Goal: Task Accomplishment & Management: Complete application form

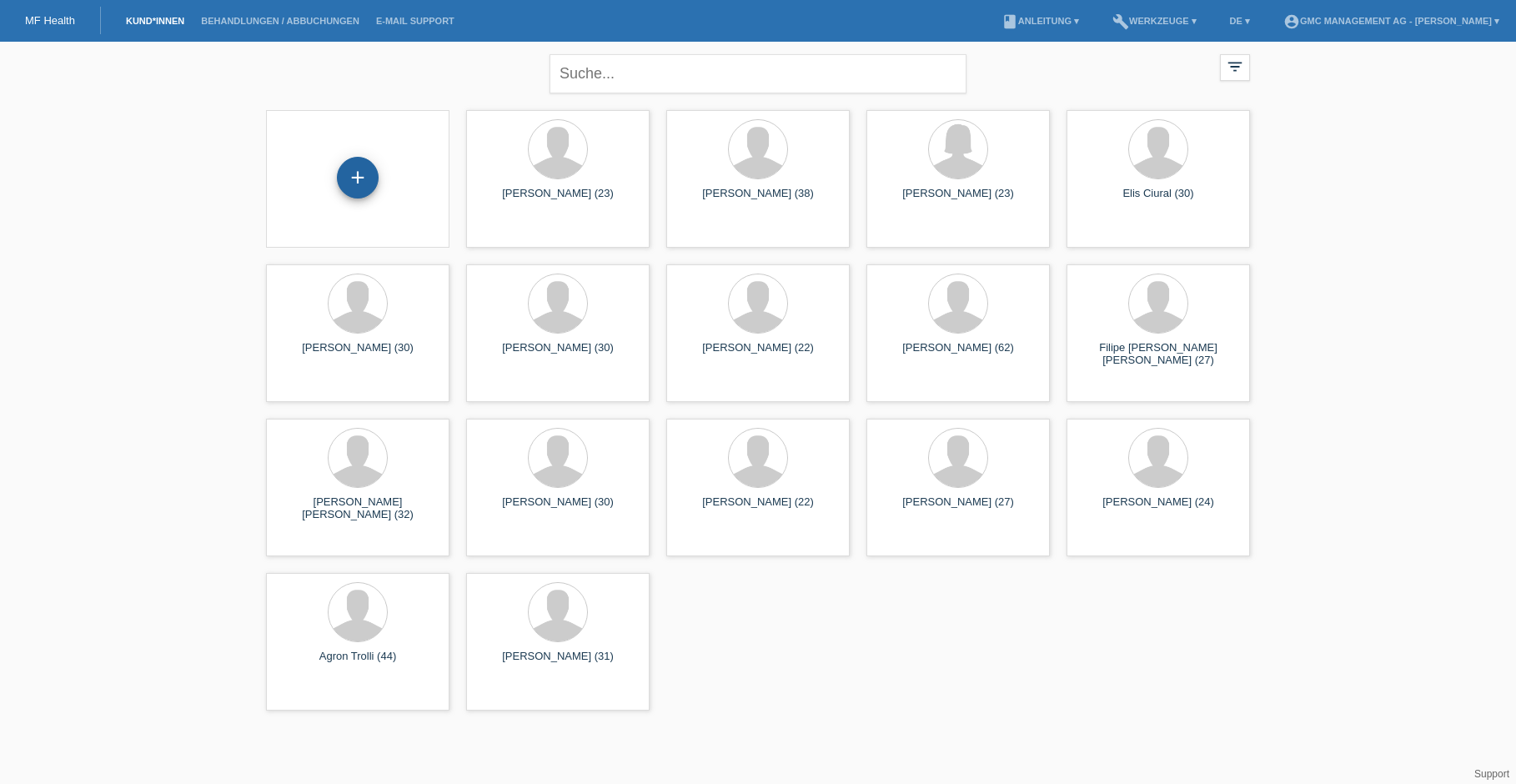
click at [314, 163] on div "+" at bounding box center [357, 178] width 157 height 44
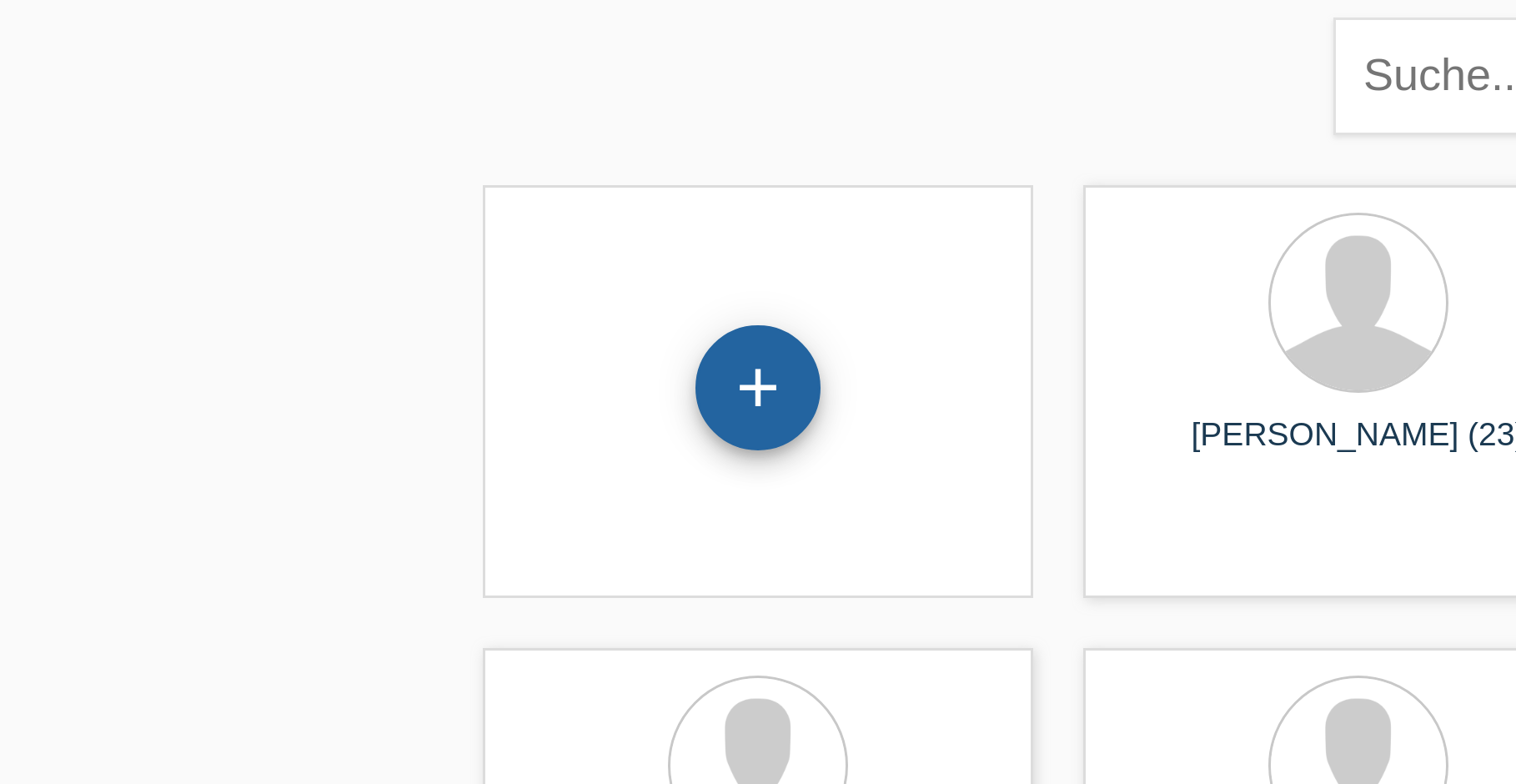
click at [368, 180] on div "+" at bounding box center [357, 177] width 42 height 42
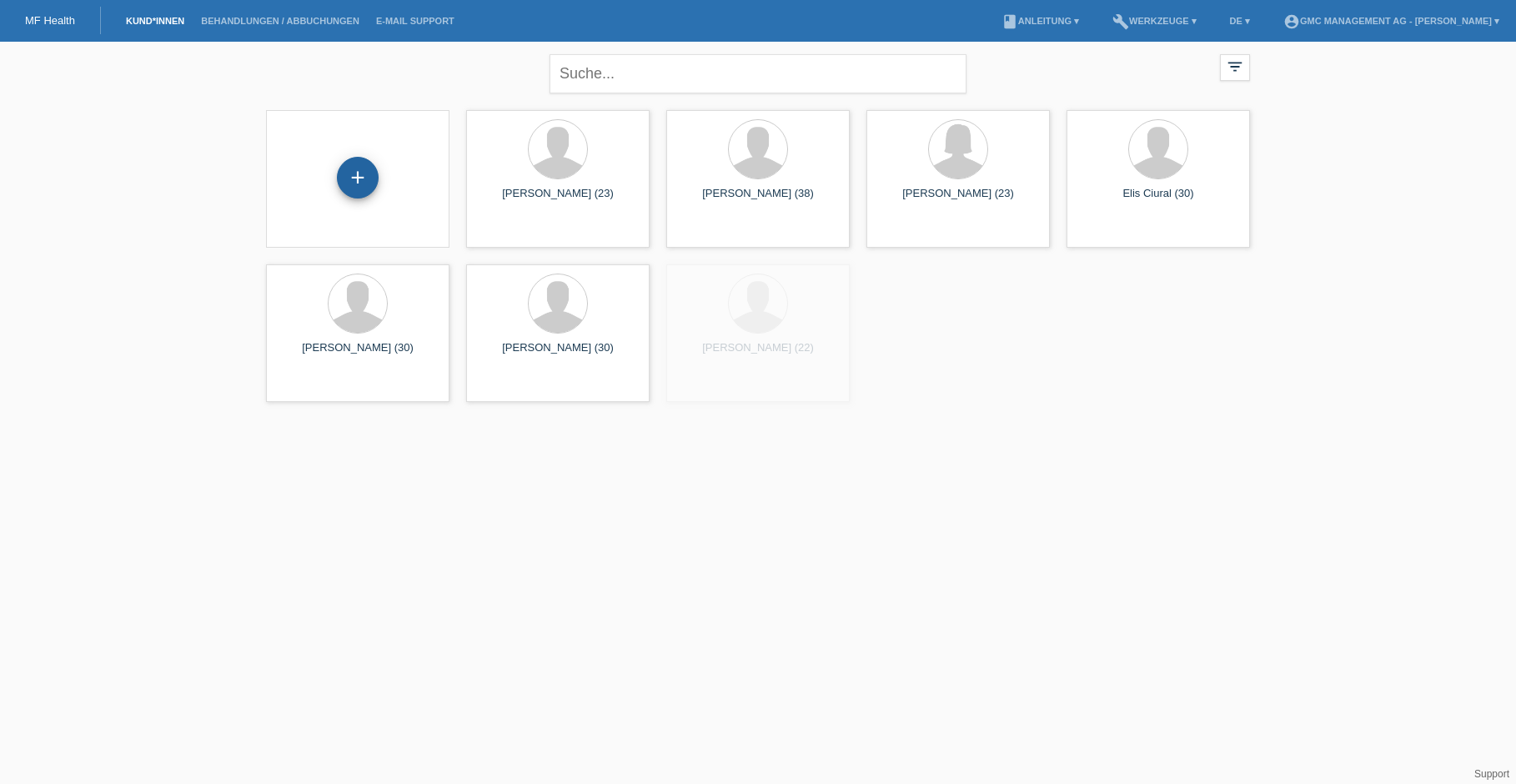
click at [359, 171] on div "+" at bounding box center [357, 177] width 42 height 42
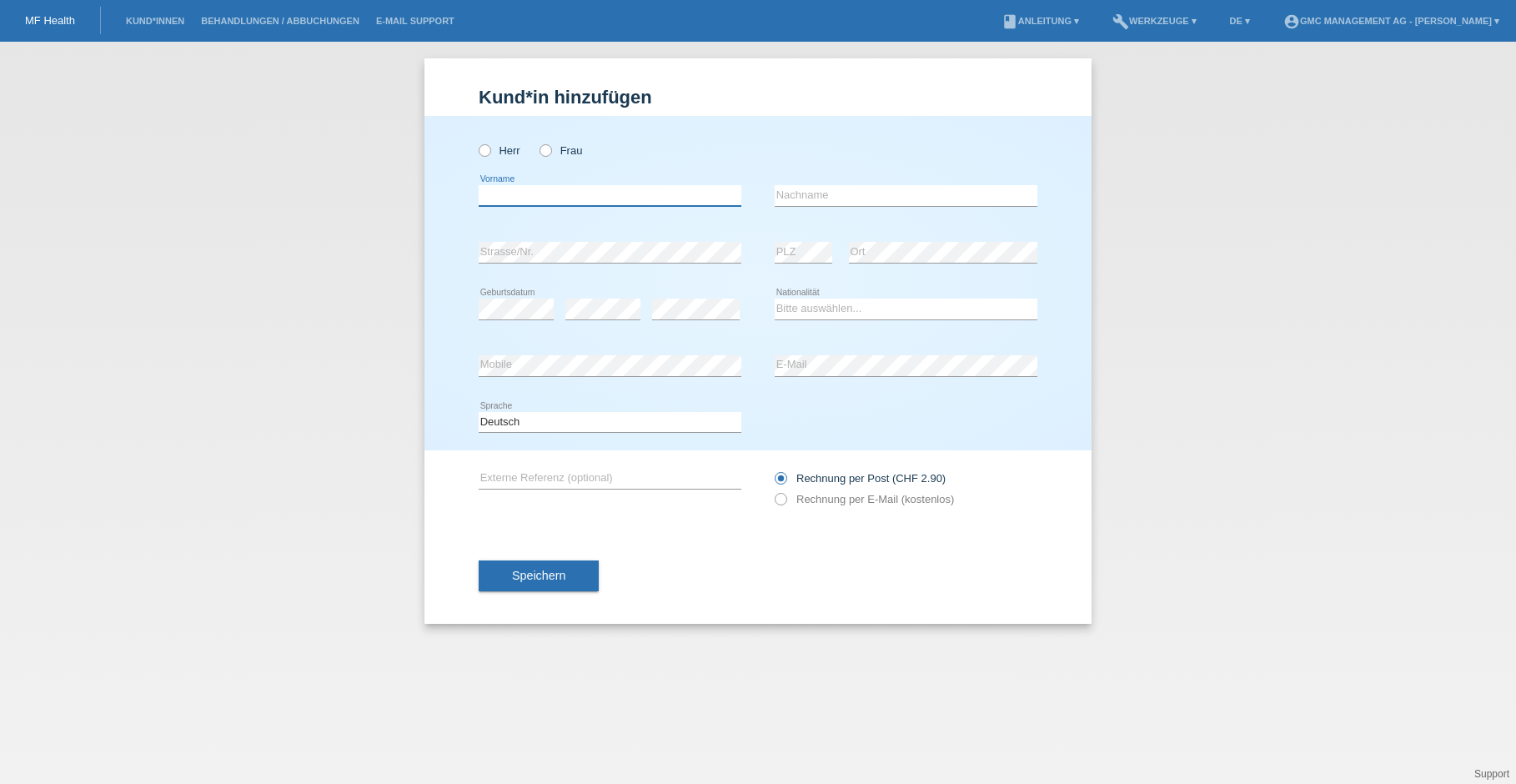
click at [553, 196] on input "text" at bounding box center [610, 195] width 262 height 20
click at [49, 20] on link "MF Health" at bounding box center [50, 20] width 50 height 13
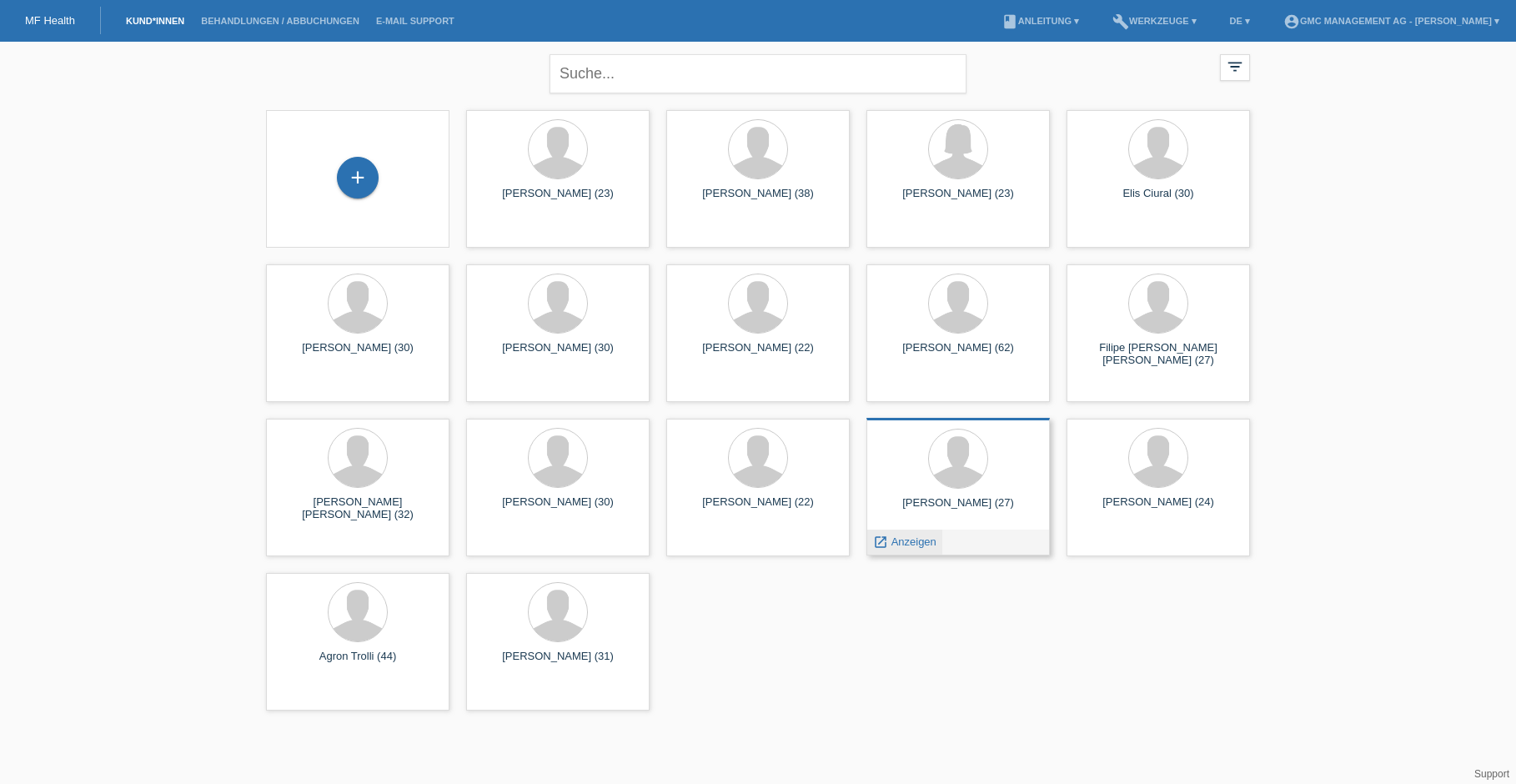
click at [912, 543] on span "Anzeigen" at bounding box center [914, 541] width 45 height 13
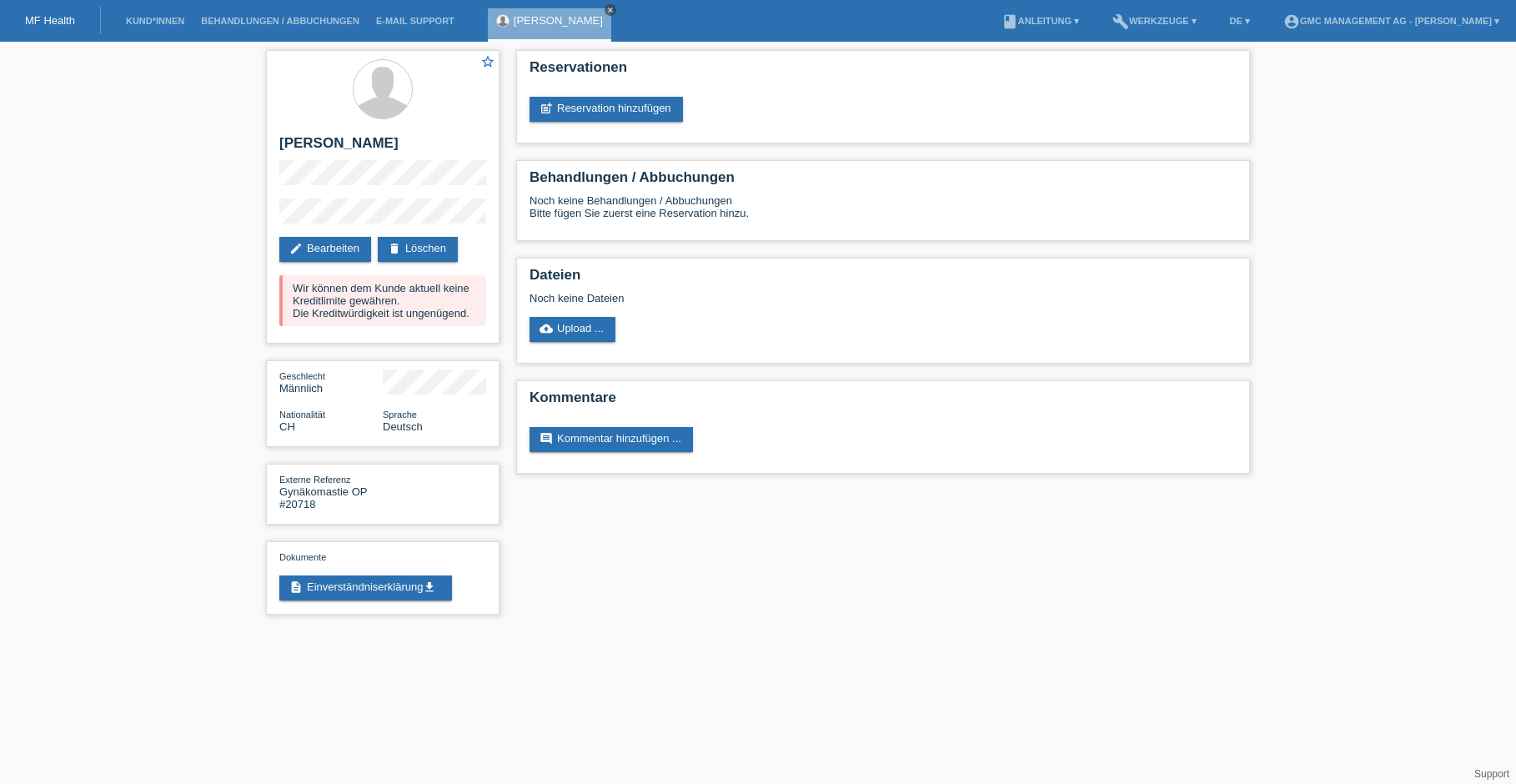
click at [606, 11] on icon "close" at bounding box center [610, 10] width 9 height 9
click at [1345, 209] on div "star_border Heja Osmani edit Bearbeiten delete Löschen Wir können dem Kunde akt…" at bounding box center [758, 336] width 1516 height 589
click at [173, 124] on div "star_border Heja Osmani edit Bearbeiten delete Löschen Wir können dem Kunde akt…" at bounding box center [758, 336] width 1516 height 589
